Goal: Task Accomplishment & Management: Manage account settings

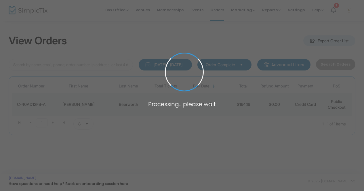
type input "beerworth"
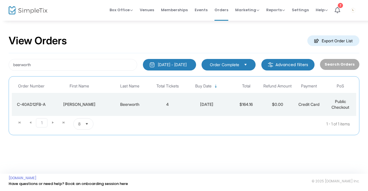
click at [172, 103] on td "4" at bounding box center [167, 104] width 31 height 23
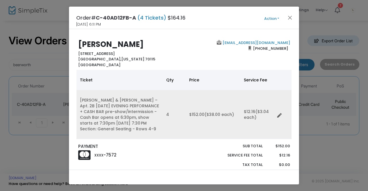
click at [279, 101] on td "Data table" at bounding box center [283, 114] width 17 height 49
click at [280, 115] on icon "Data table" at bounding box center [279, 115] width 5 height 5
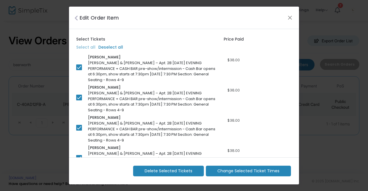
scroll to position [6, 0]
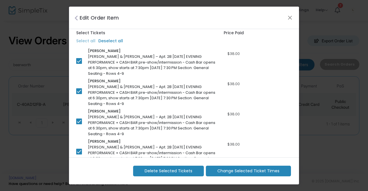
click at [251, 173] on span "Change Selected Ticket Times" at bounding box center [249, 171] width 62 height 6
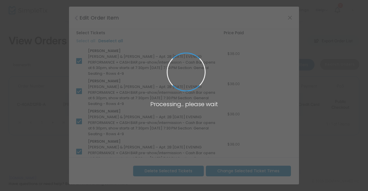
click at [297, 156] on span at bounding box center [184, 95] width 368 height 191
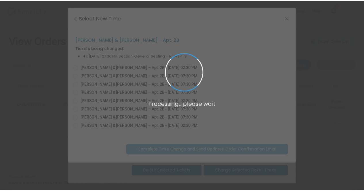
scroll to position [21, 0]
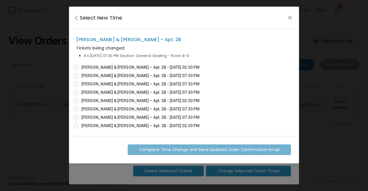
click at [159, 119] on span "Ms. Holmes & Ms. Watson – Apt. 2B - 09/12/2025 07:30 PM" at bounding box center [140, 118] width 118 height 6
click at [76, 121] on input "Ms. Holmes & Ms. Watson – Apt. 2B - 09/12/2025 07:30 PM" at bounding box center [76, 121] width 0 height 0
radio input "true"
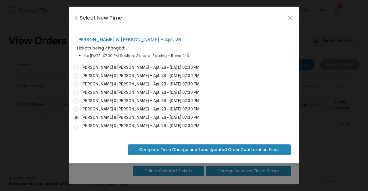
click at [222, 151] on span "Complete Time Change and Send Updated Order Confirmation Email" at bounding box center [209, 150] width 140 height 6
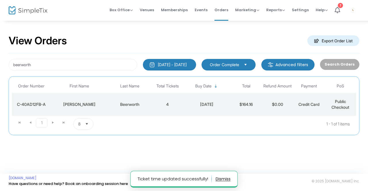
click at [156, 106] on td "4" at bounding box center [167, 104] width 31 height 23
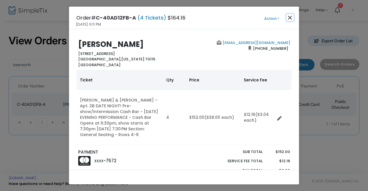
click at [291, 17] on button "Close" at bounding box center [290, 17] width 7 height 7
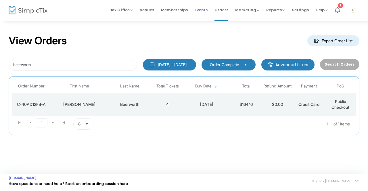
click at [202, 8] on span "Events" at bounding box center [201, 10] width 13 height 15
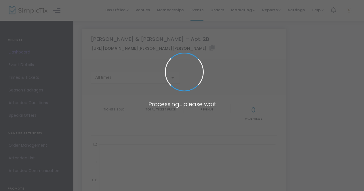
type input "[URL][DOMAIN_NAME][PERSON_NAME][PERSON_NAME]"
